Goal: Check status: Check status

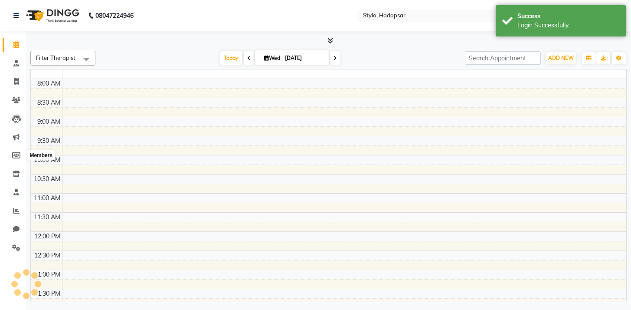
select select "en"
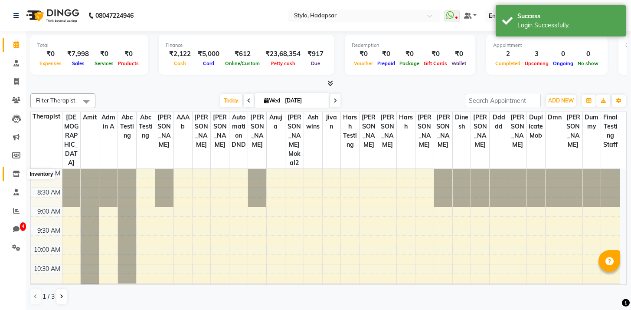
click at [14, 174] on icon at bounding box center [16, 173] width 7 height 7
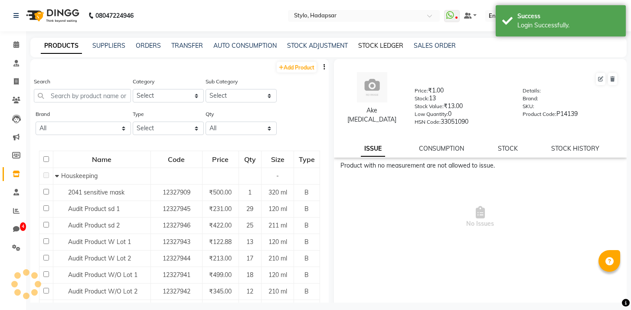
click at [359, 45] on link "STOCK LEDGER" at bounding box center [380, 46] width 45 height 8
select select "all"
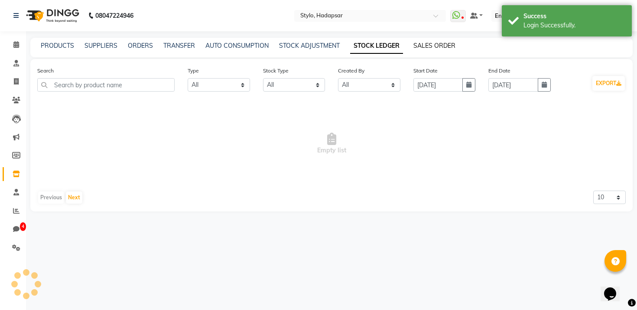
click at [431, 46] on link "SALES ORDER" at bounding box center [435, 46] width 42 height 8
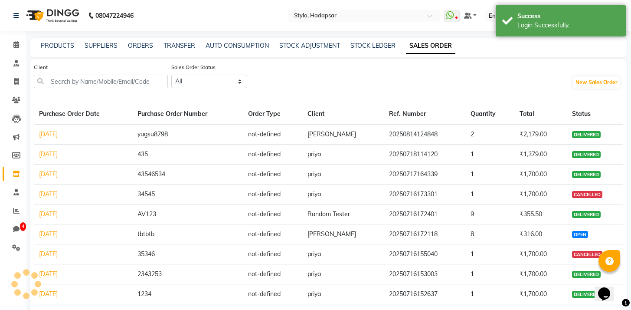
click at [58, 134] on link "[DATE]" at bounding box center [48, 134] width 19 height 8
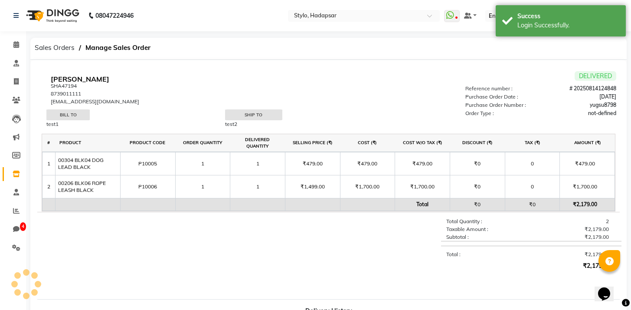
scroll to position [18, 0]
